Goal: Task Accomplishment & Management: Manage account settings

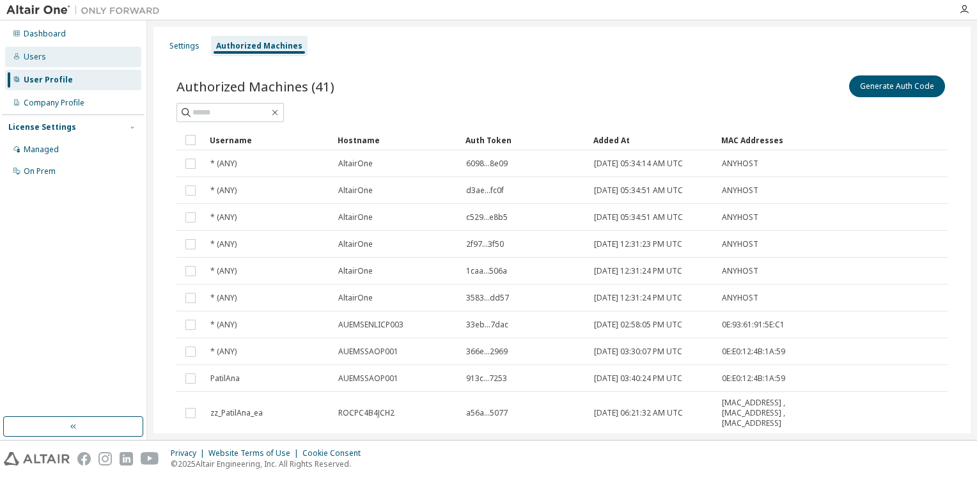
click at [61, 55] on div "Users" at bounding box center [73, 57] width 136 height 20
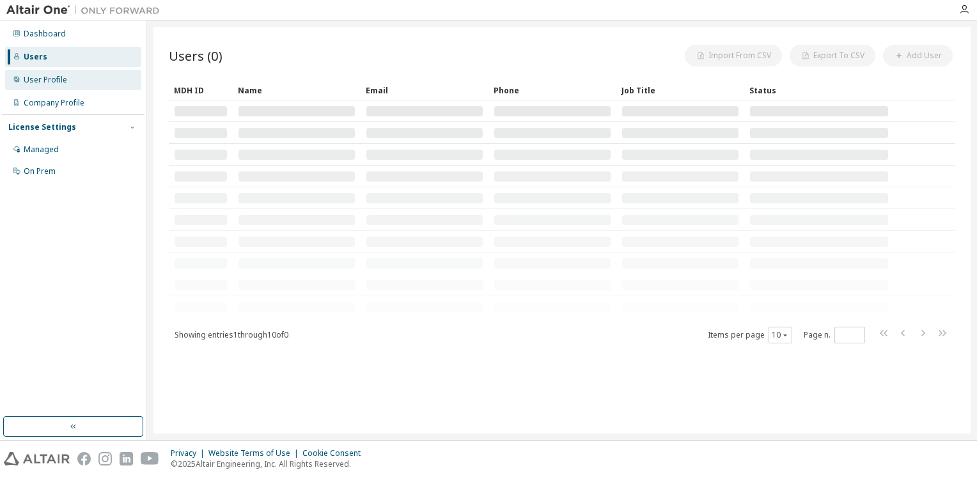
click at [61, 77] on div "User Profile" at bounding box center [45, 80] width 43 height 10
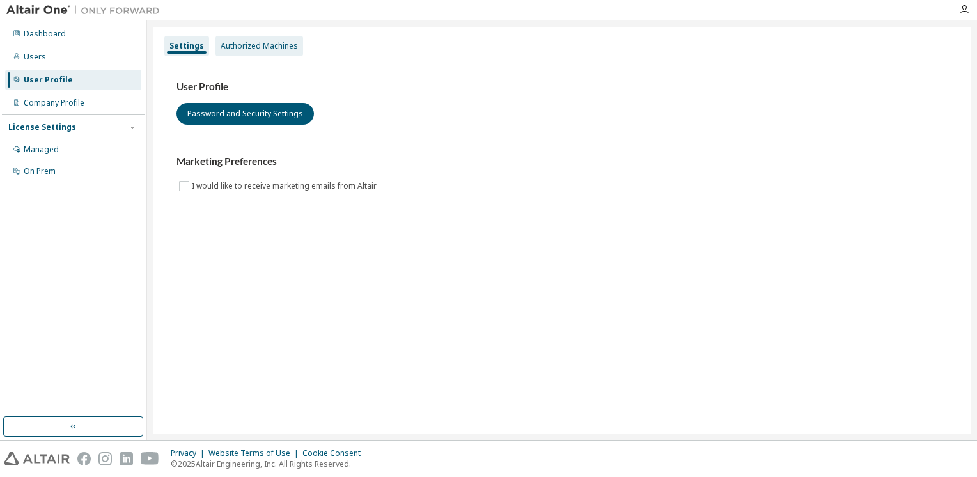
click at [256, 49] on div "Authorized Machines" at bounding box center [259, 46] width 77 height 10
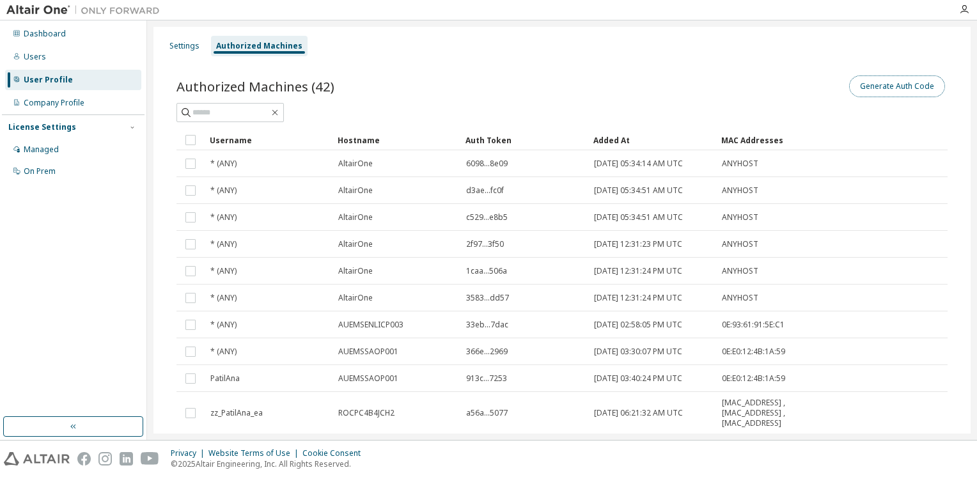
click at [906, 88] on button "Generate Auth Code" at bounding box center [897, 86] width 96 height 22
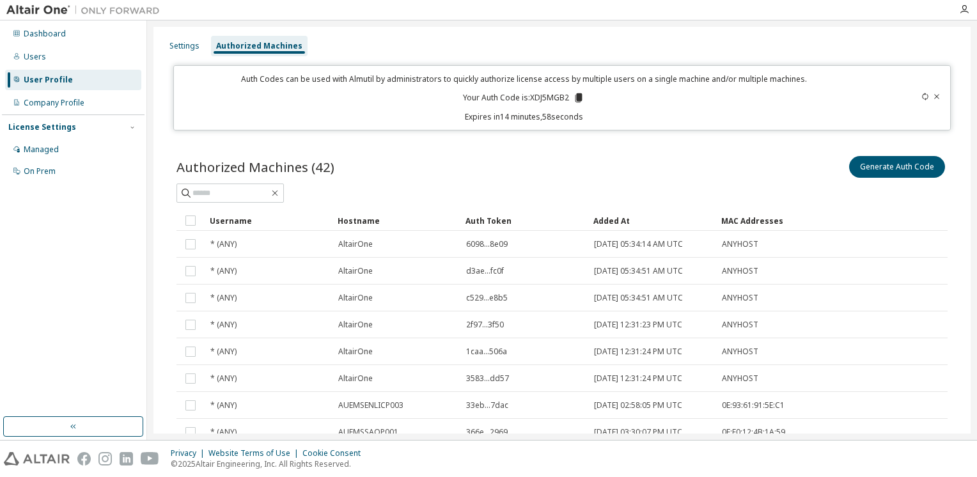
click at [577, 98] on icon at bounding box center [578, 97] width 7 height 9
click at [575, 98] on icon at bounding box center [578, 97] width 7 height 9
click at [188, 47] on div "Settings" at bounding box center [184, 46] width 30 height 10
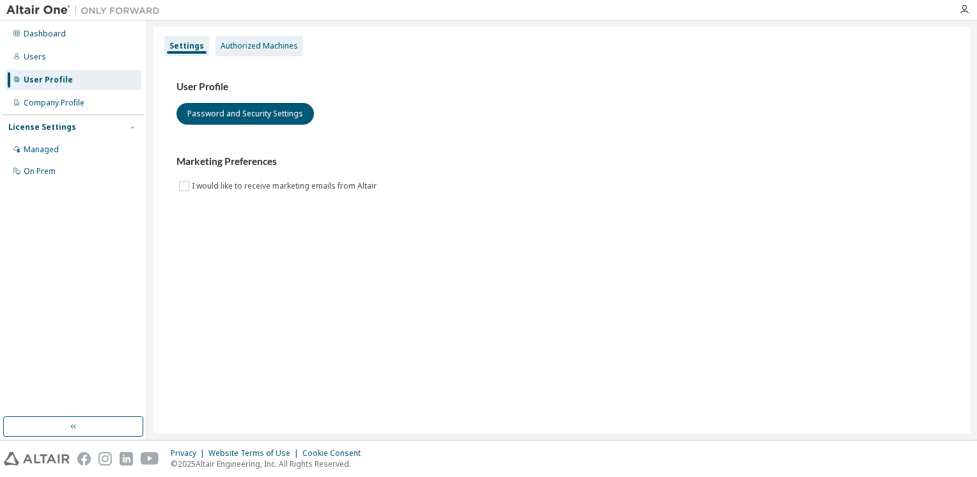
click at [233, 45] on div "Authorized Machines" at bounding box center [259, 46] width 77 height 10
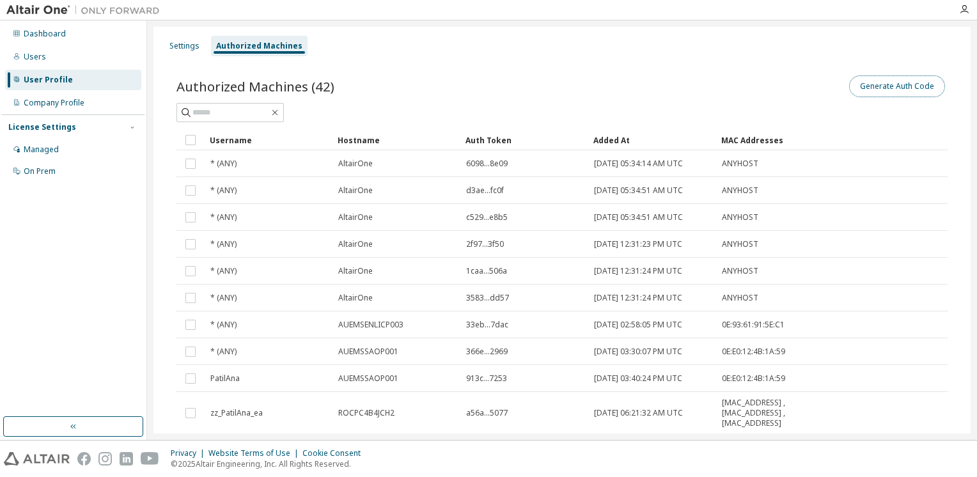
click at [885, 87] on button "Generate Auth Code" at bounding box center [897, 86] width 96 height 22
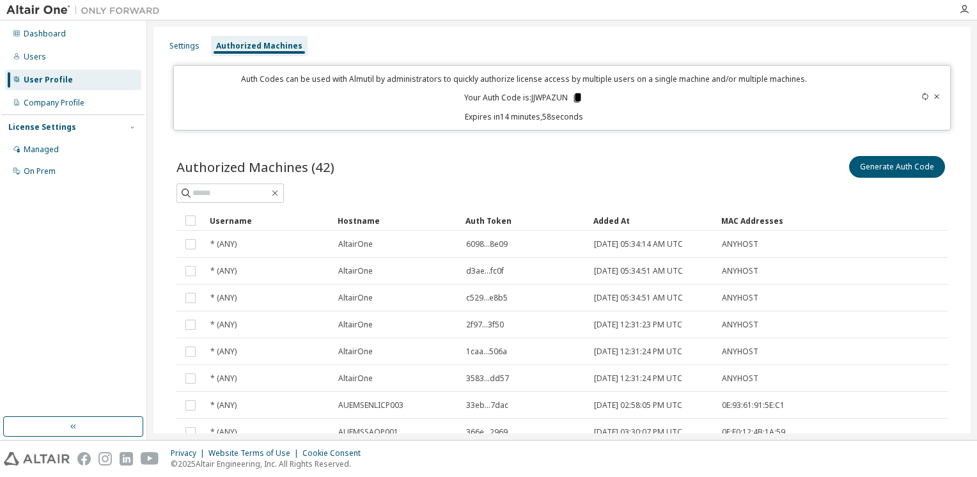
click at [575, 95] on icon at bounding box center [577, 97] width 7 height 9
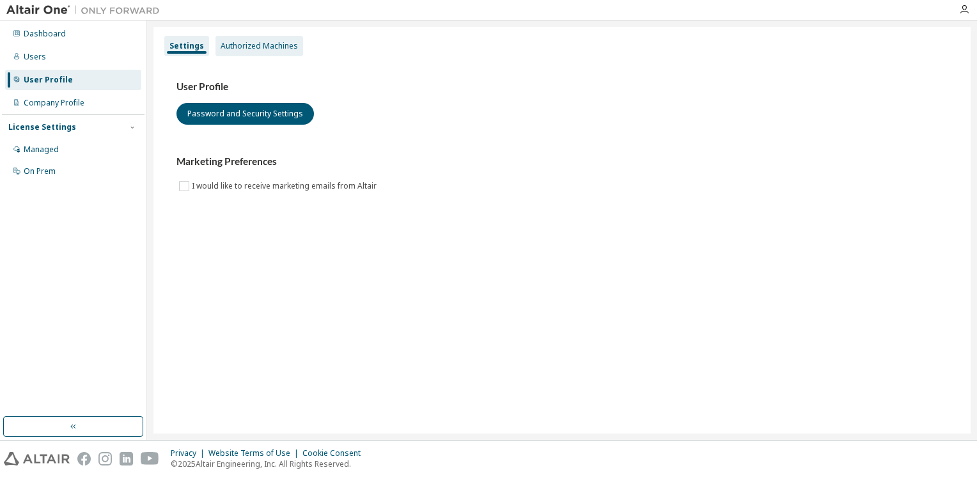
click at [245, 55] on div "Authorized Machines" at bounding box center [259, 46] width 88 height 20
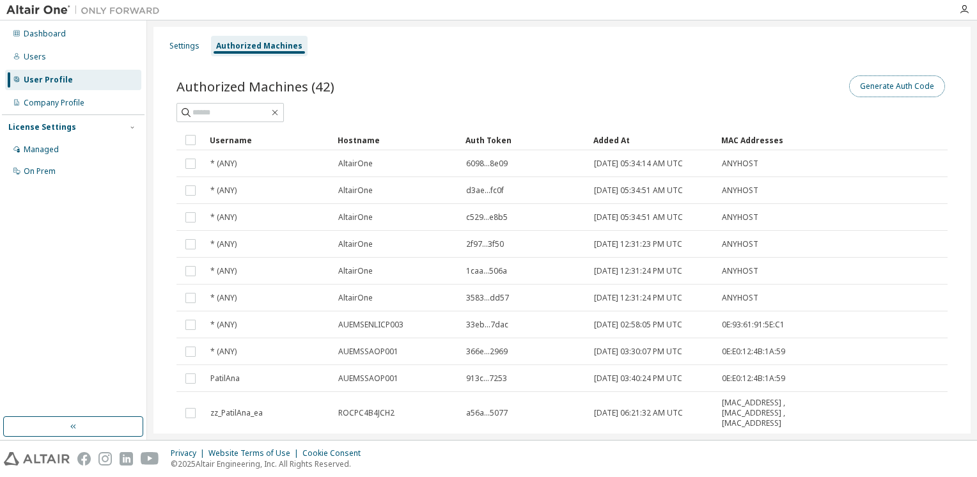
click at [860, 81] on button "Generate Auth Code" at bounding box center [897, 86] width 96 height 22
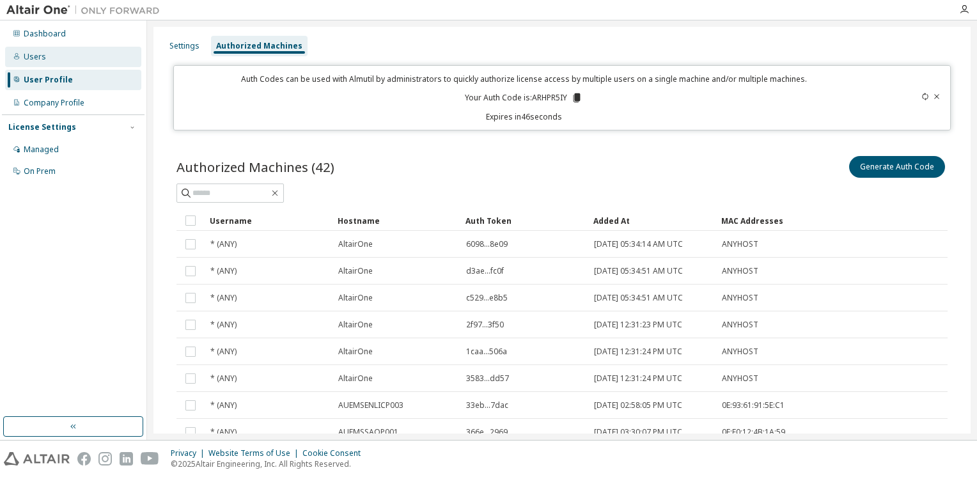
click at [33, 61] on div "Users" at bounding box center [35, 57] width 22 height 10
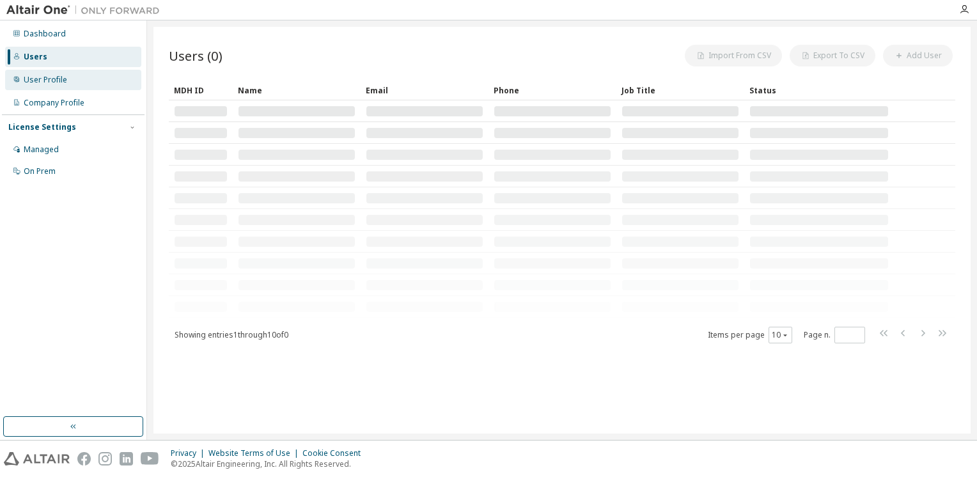
click at [39, 75] on div "User Profile" at bounding box center [45, 80] width 43 height 10
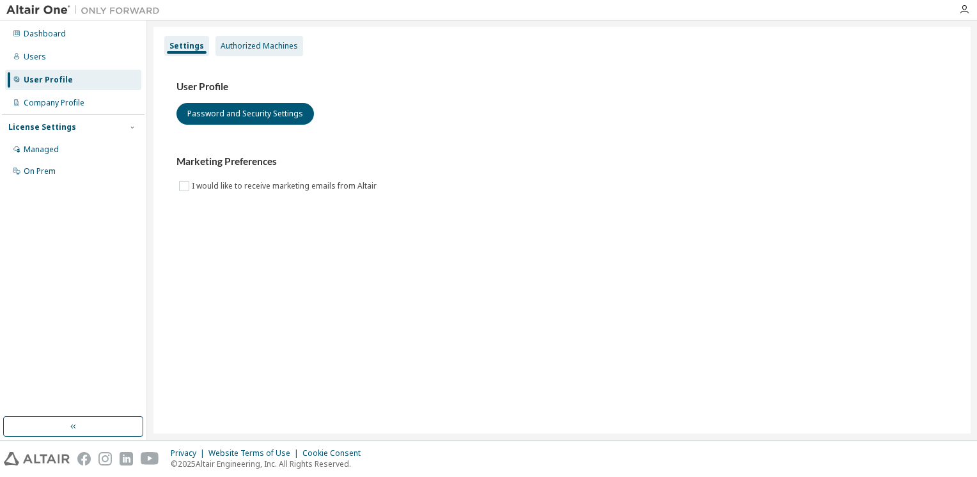
click at [261, 47] on div "Authorized Machines" at bounding box center [259, 46] width 77 height 10
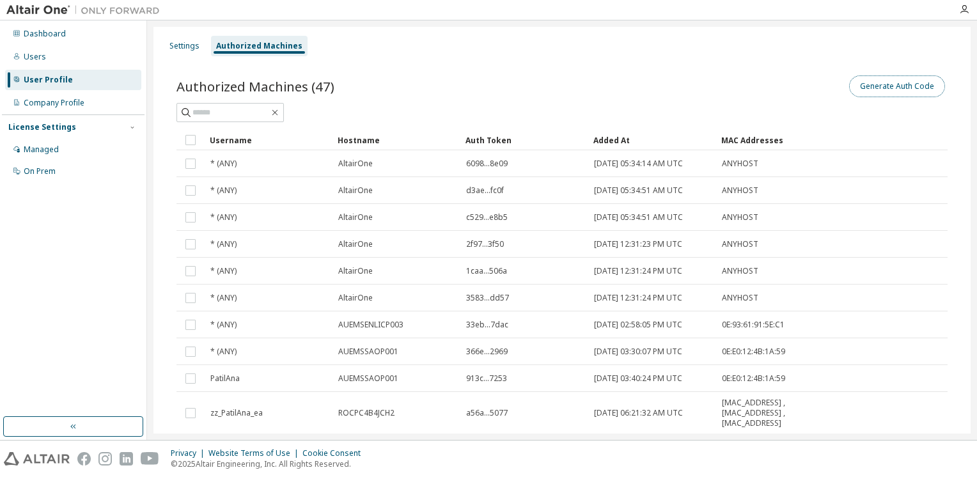
click at [879, 81] on button "Generate Auth Code" at bounding box center [897, 86] width 96 height 22
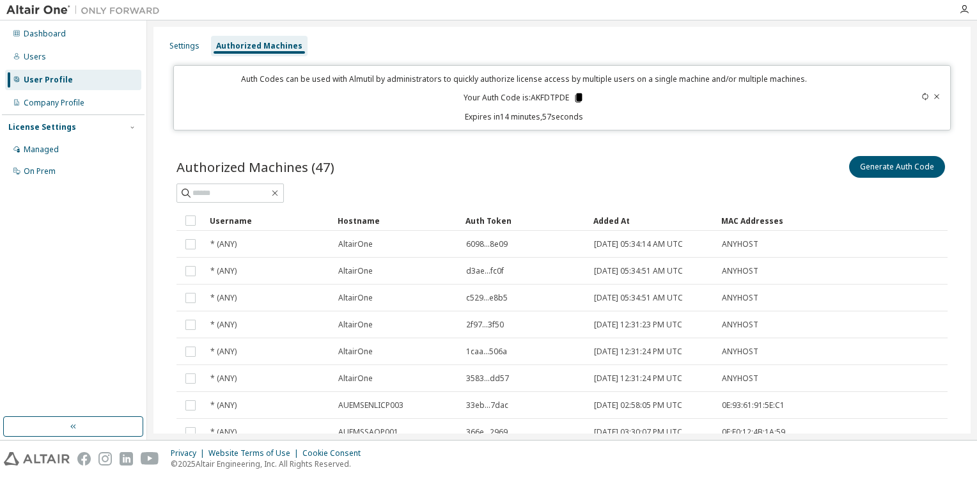
click at [573, 98] on icon at bounding box center [579, 98] width 12 height 12
